Goal: Complete application form

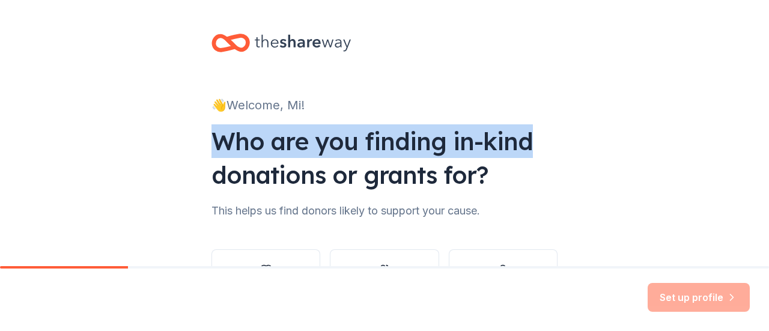
drag, startPoint x: 756, startPoint y: 109, endPoint x: 760, endPoint y: 128, distance: 19.7
click at [760, 128] on div "👋 Welcome, Mi! Who are you finding in-kind donations or grants for? This helps …" at bounding box center [384, 133] width 769 height 266
click at [669, 99] on div "👋 Welcome, Mi! Who are you finding in-kind donations or grants for? This helps …" at bounding box center [384, 182] width 769 height 365
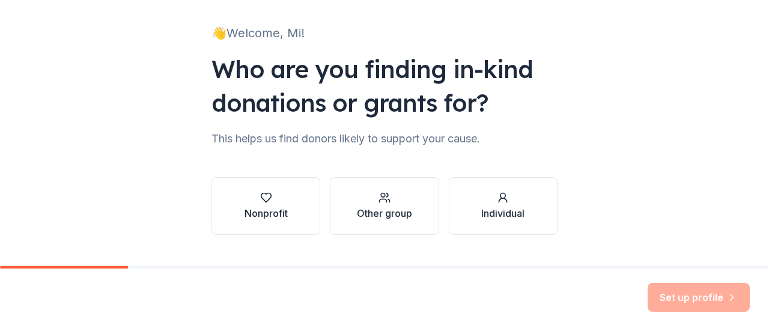
scroll to position [99, 0]
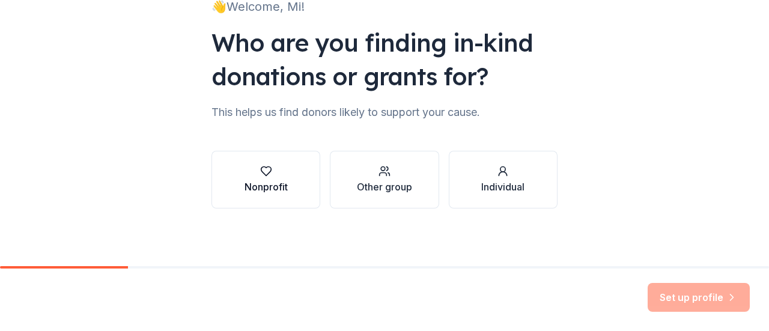
click at [254, 191] on div "Nonprofit" at bounding box center [265, 187] width 43 height 14
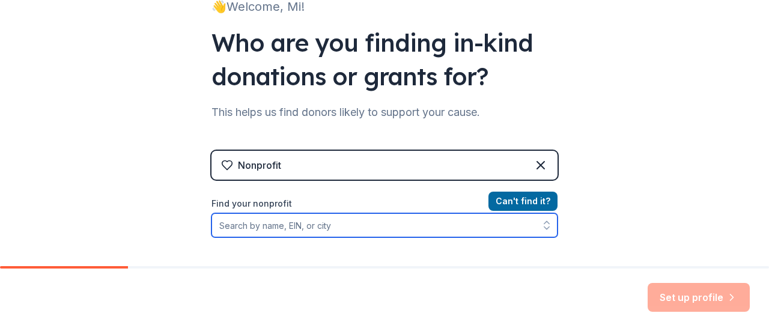
click at [502, 230] on input "Find your nonprofit" at bounding box center [384, 225] width 346 height 24
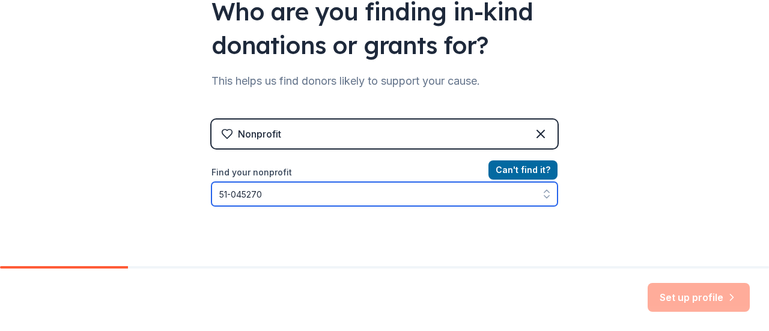
type input "[US_EMPLOYER_IDENTIFICATION_NUMBER]"
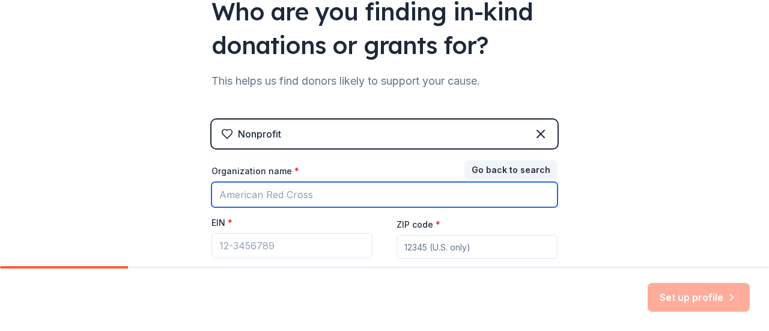
click at [321, 191] on input "Organization name *" at bounding box center [384, 194] width 346 height 25
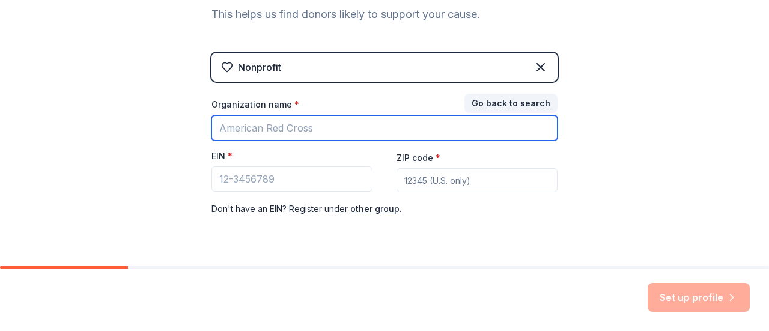
scroll to position [201, 0]
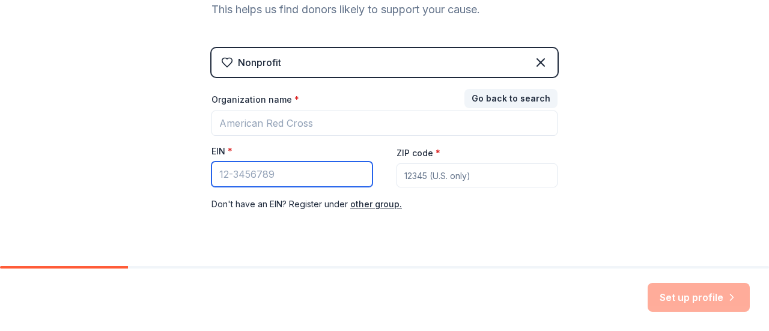
click at [294, 184] on input "EIN *" at bounding box center [291, 174] width 161 height 25
type input "51-0452704"
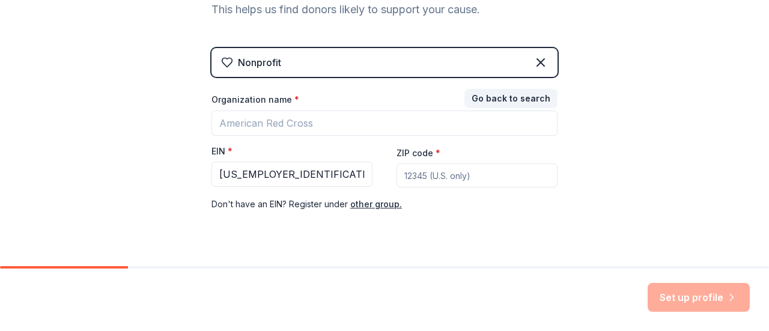
click at [478, 175] on input "ZIP code *" at bounding box center [476, 175] width 161 height 24
type input "95688"
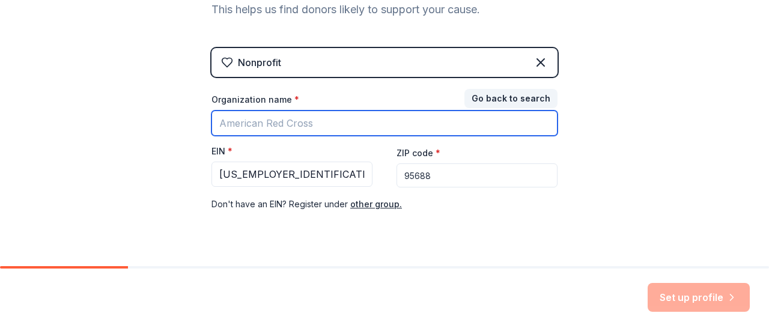
click at [266, 120] on input "Organization name *" at bounding box center [384, 123] width 346 height 25
type input "u"
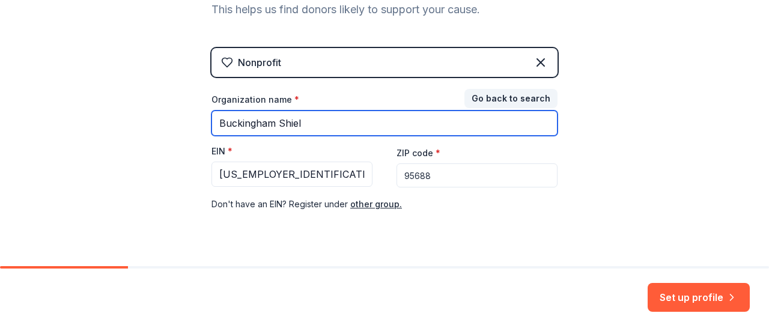
type input "Buckingham Shield"
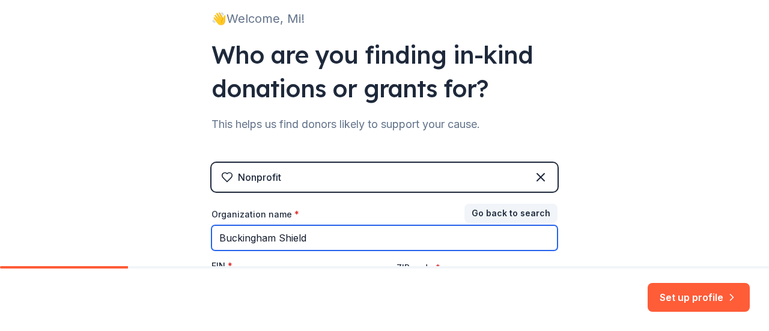
scroll to position [88, 0]
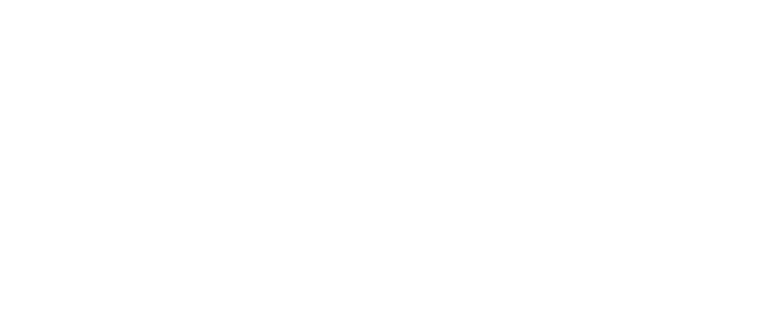
click at [687, 39] on body at bounding box center [384, 165] width 769 height 331
